Goal: Check status: Check status

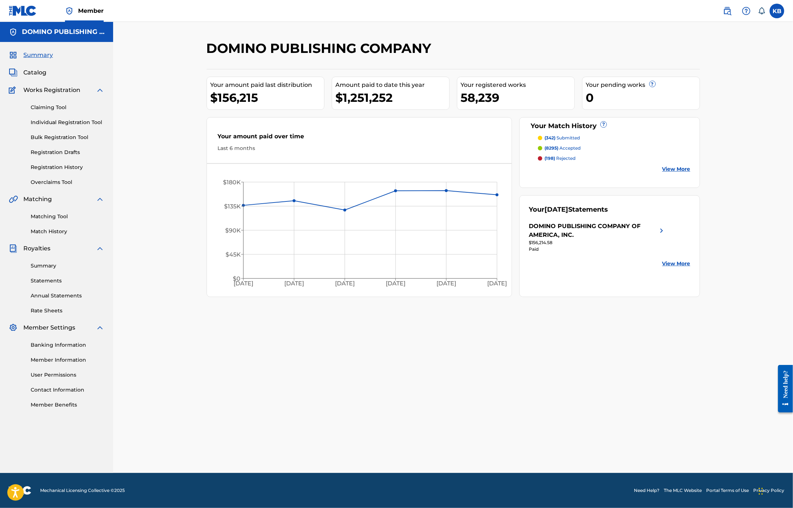
click at [55, 167] on link "Registration History" at bounding box center [68, 168] width 74 height 8
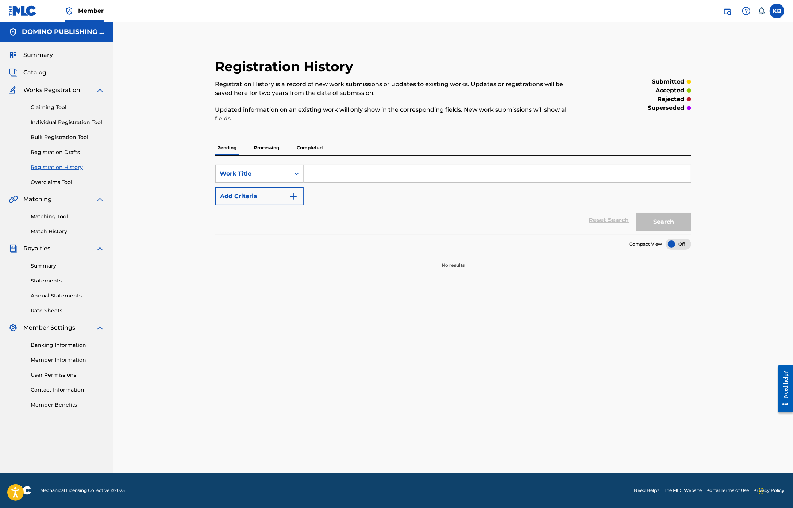
click at [256, 152] on p "Processing" at bounding box center [267, 147] width 30 height 15
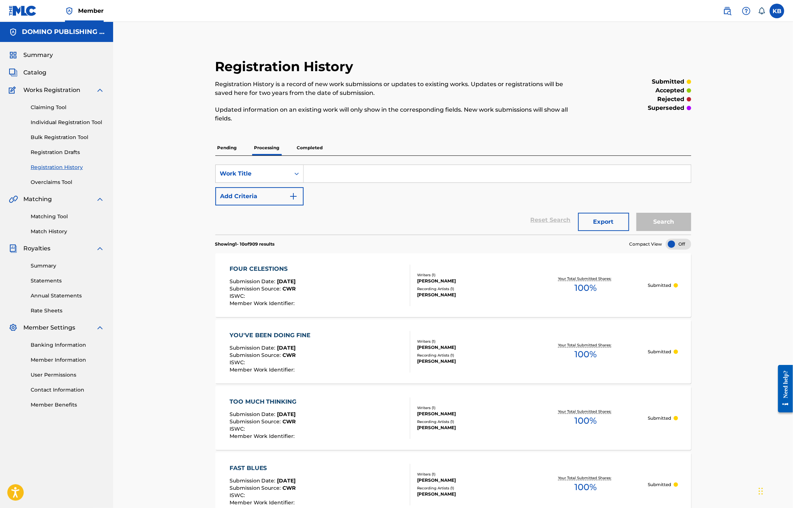
click at [327, 175] on input "Search Form" at bounding box center [497, 174] width 387 height 18
type input "lovely bastards"
click at [637, 213] on button "Search" at bounding box center [664, 222] width 55 height 18
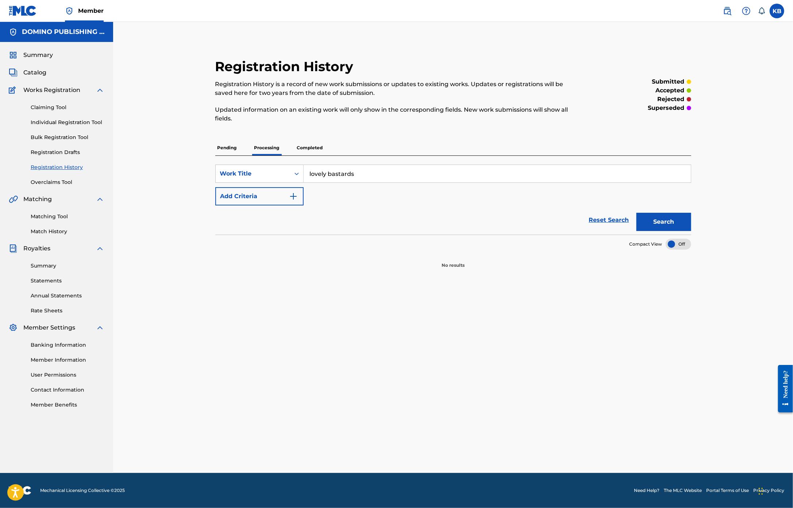
click at [305, 148] on p "Completed" at bounding box center [310, 147] width 30 height 15
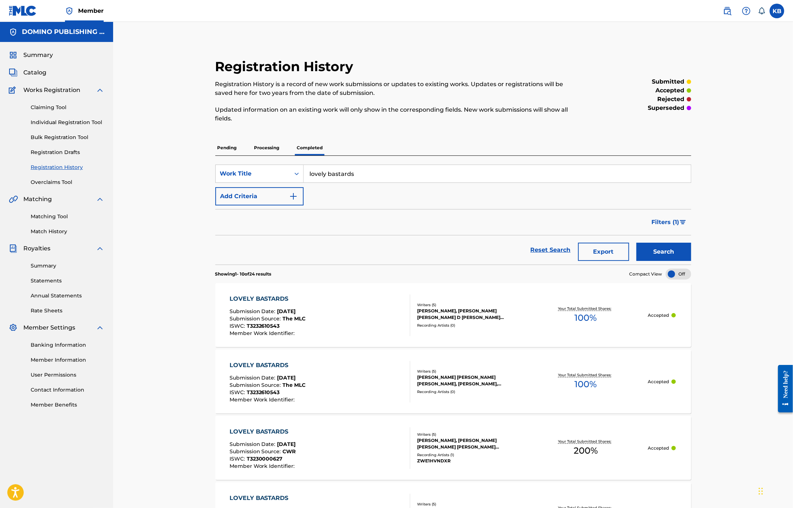
click at [346, 316] on div "LOVELY BASTARDS Submission Date : [DATE] Submission Source : The MLC ISWC : T32…" at bounding box center [320, 316] width 181 height 42
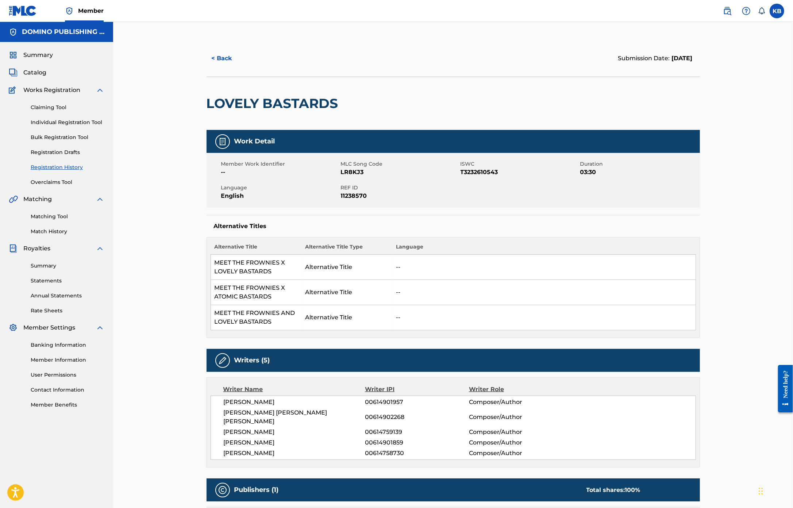
click at [212, 60] on button "< Back" at bounding box center [229, 58] width 44 height 18
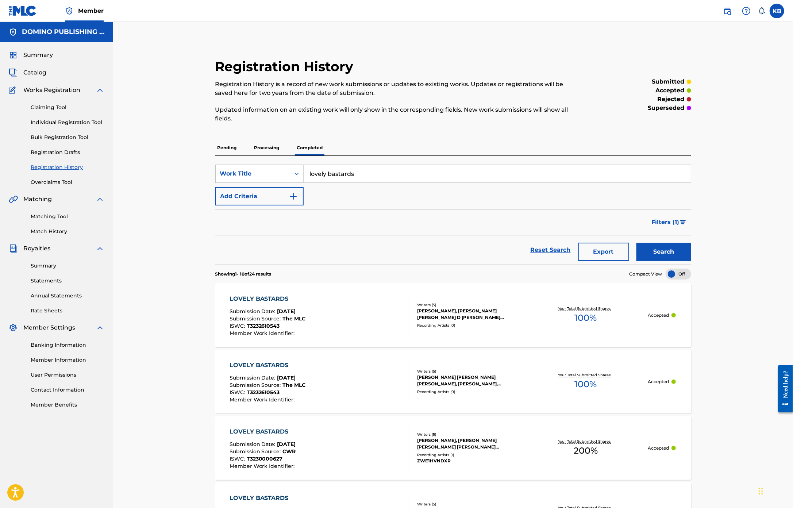
click at [352, 362] on div "LOVELY BASTARDS Submission Date : [DATE] Submission Source : The MLC ISWC : T32…" at bounding box center [320, 382] width 181 height 42
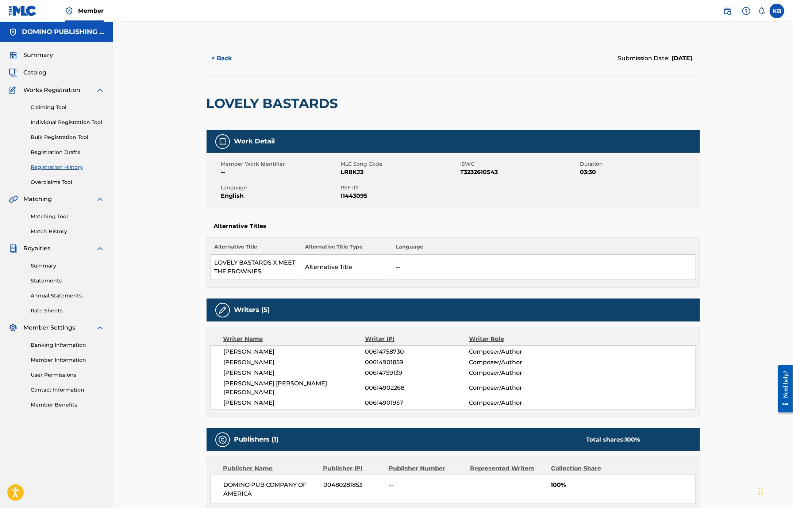
click at [227, 58] on button "< Back" at bounding box center [229, 58] width 44 height 18
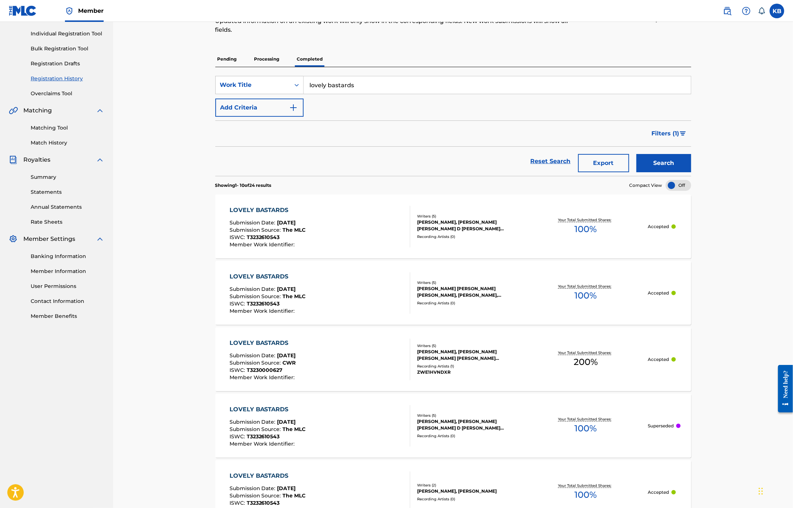
scroll to position [184, 0]
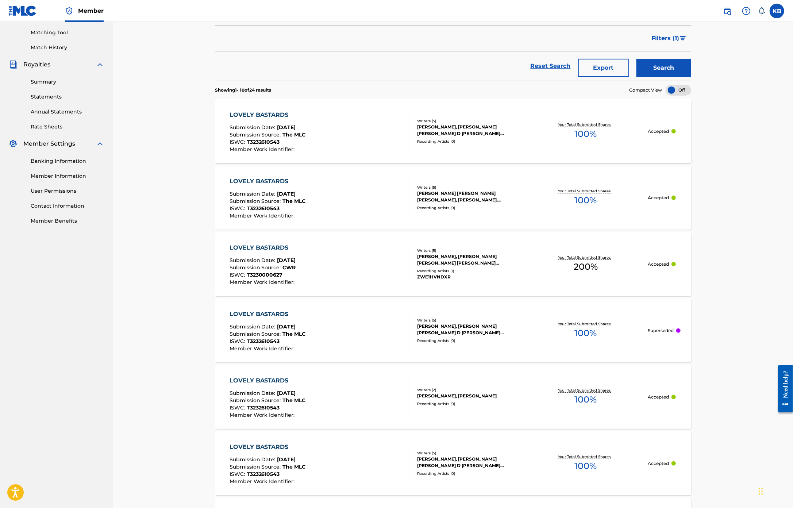
click at [346, 257] on div "LOVELY BASTARDS Submission Date : [DATE] Submission Source : CWR ISWC : T323000…" at bounding box center [320, 265] width 181 height 42
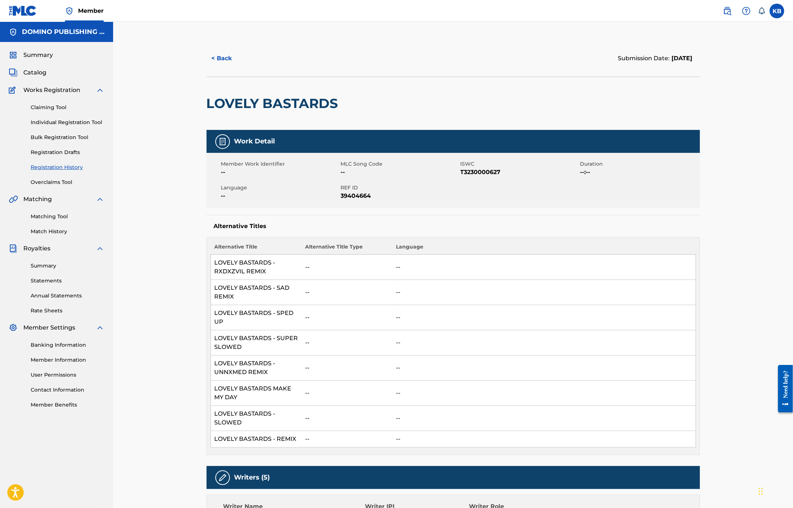
click at [221, 57] on button "< Back" at bounding box center [229, 58] width 44 height 18
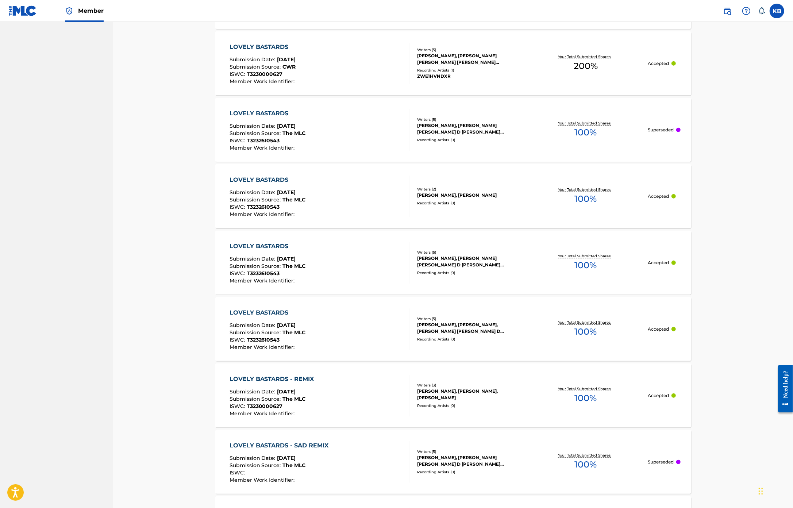
scroll to position [389, 0]
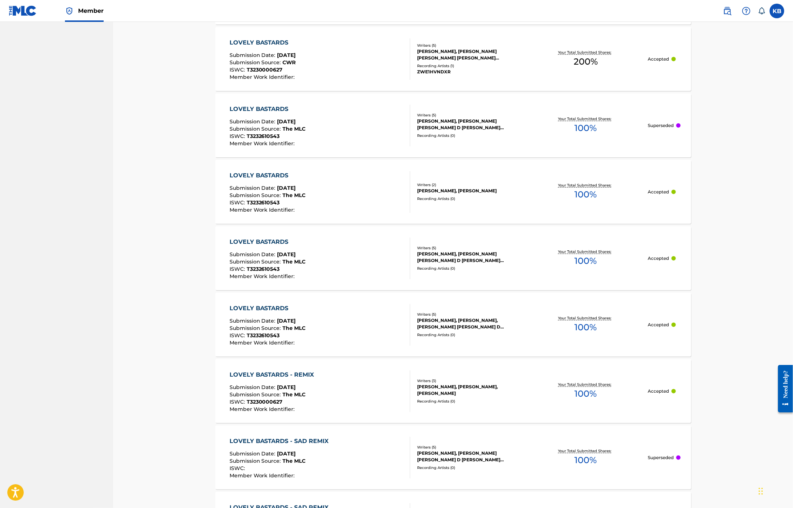
click at [354, 307] on div "LOVELY BASTARDS Submission Date : [DATE] Submission Source : The MLC ISWC : T32…" at bounding box center [320, 325] width 181 height 42
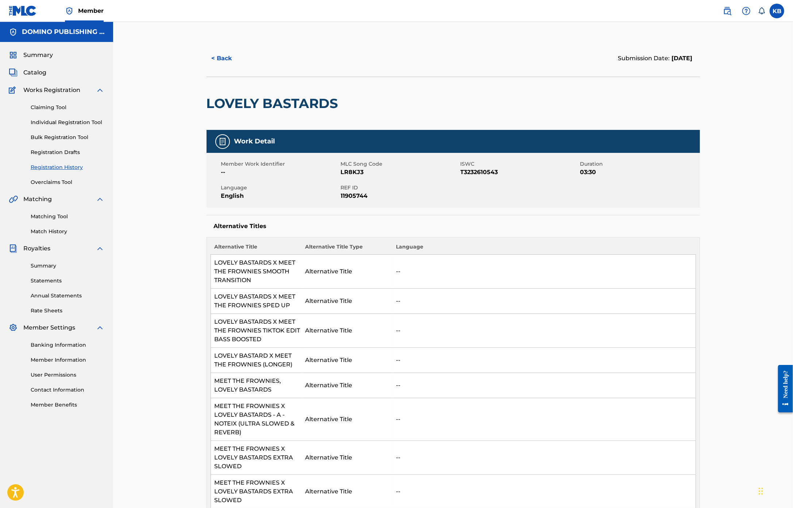
click at [227, 62] on button "< Back" at bounding box center [229, 58] width 44 height 18
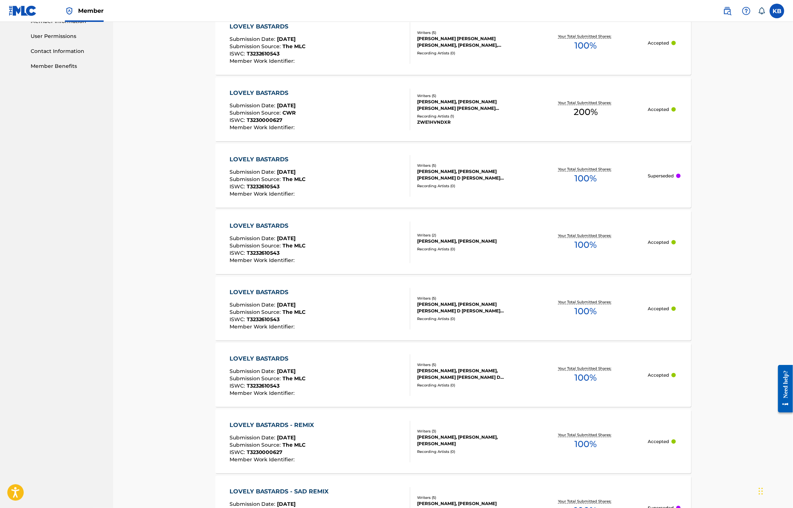
scroll to position [384, 0]
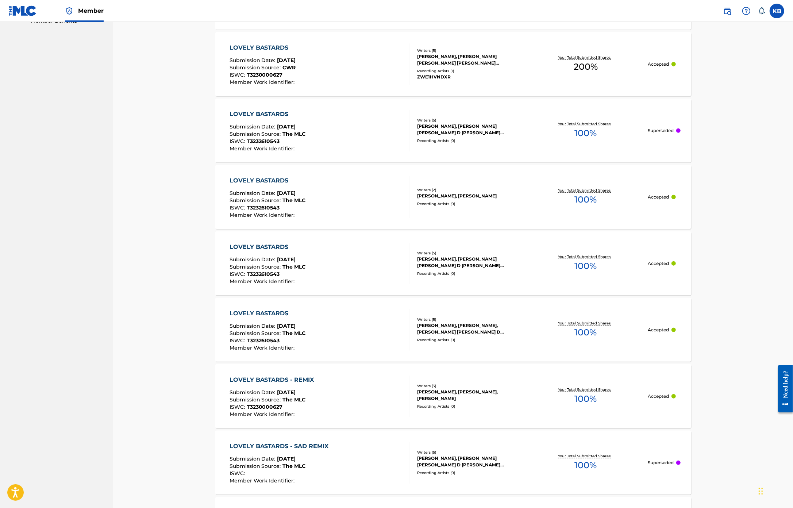
click at [346, 332] on div "LOVELY BASTARDS Submission Date : [DATE] Submission Source : The MLC ISWC : T32…" at bounding box center [320, 330] width 181 height 42
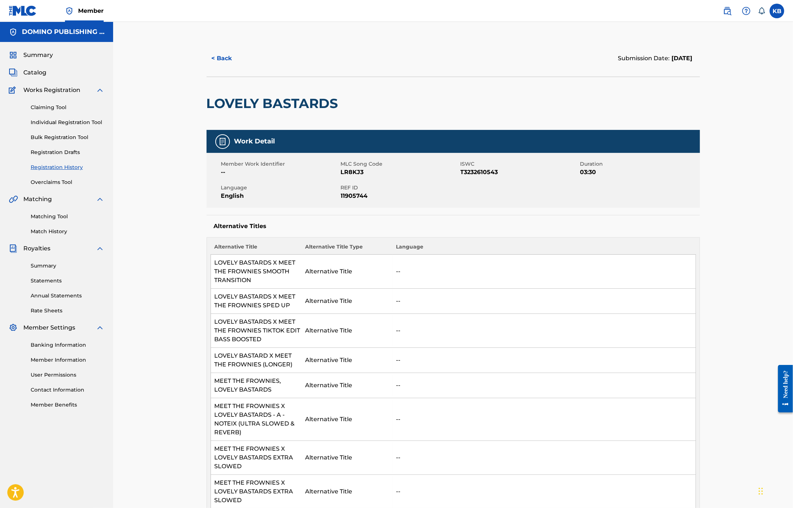
click at [359, 195] on span "11905744" at bounding box center [400, 196] width 118 height 9
copy span "11905744"
